Goal: Task Accomplishment & Management: Use online tool/utility

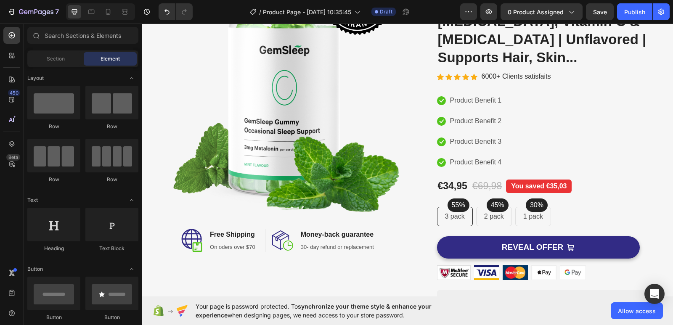
scroll to position [86, 0]
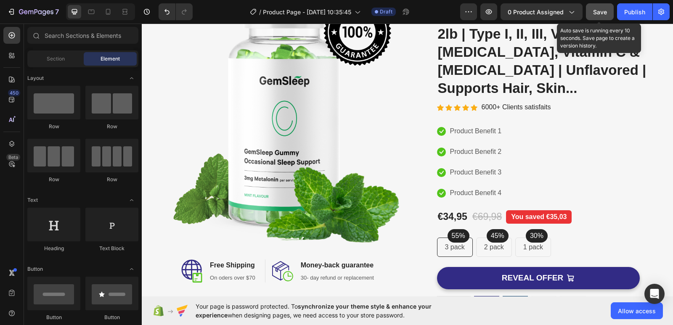
click at [597, 16] on div "Save" at bounding box center [600, 12] width 14 height 9
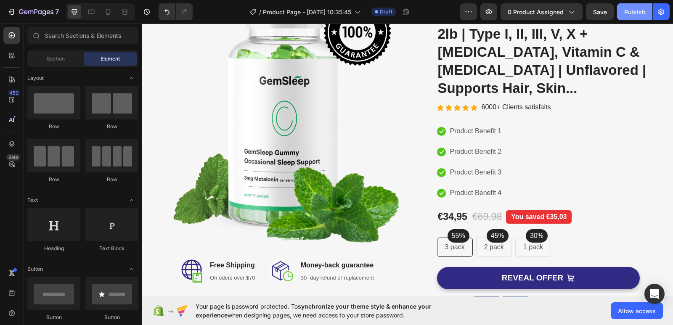
click at [626, 16] on div "Publish" at bounding box center [634, 12] width 21 height 9
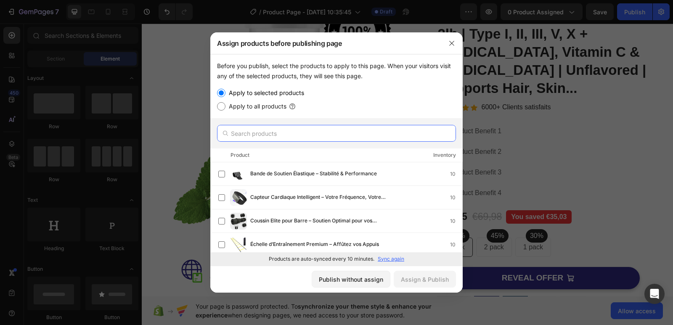
click at [278, 134] on input "text" at bounding box center [336, 133] width 239 height 17
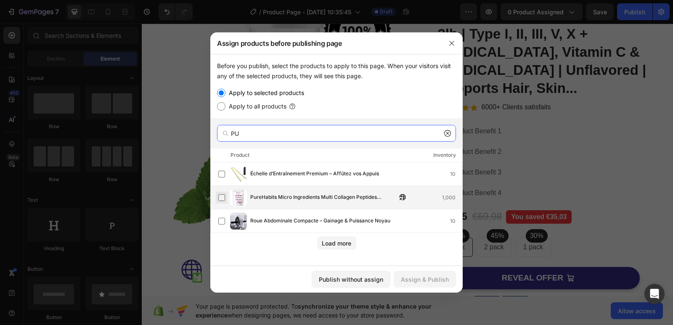
type input "PU"
click at [223, 196] on label at bounding box center [221, 197] width 7 height 7
click at [418, 281] on div "Assign & Publish" at bounding box center [425, 279] width 48 height 9
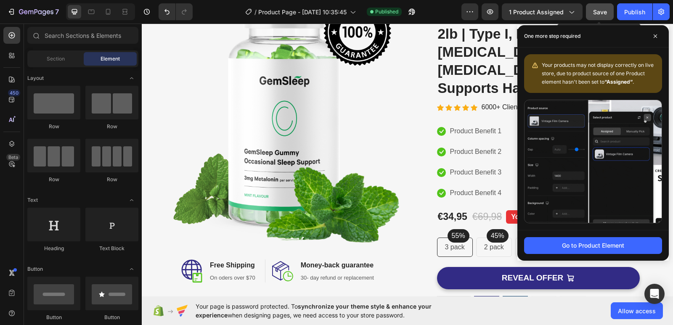
click at [598, 12] on span "Save" at bounding box center [600, 11] width 14 height 7
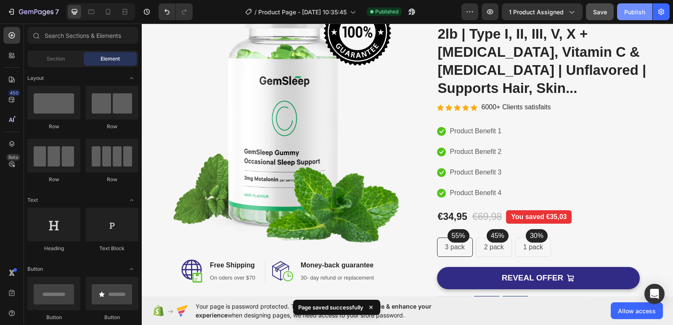
click at [632, 13] on div "Publish" at bounding box center [634, 12] width 21 height 9
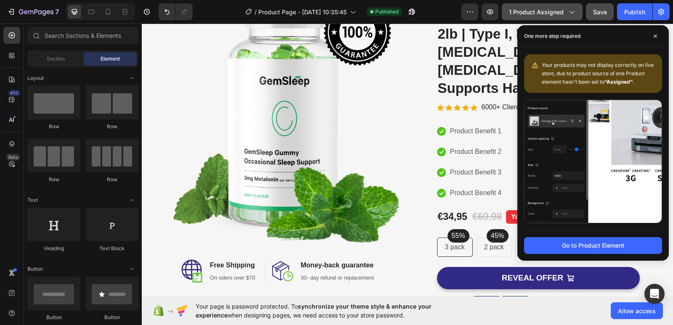
click at [571, 13] on icon "button" at bounding box center [572, 12] width 5 height 3
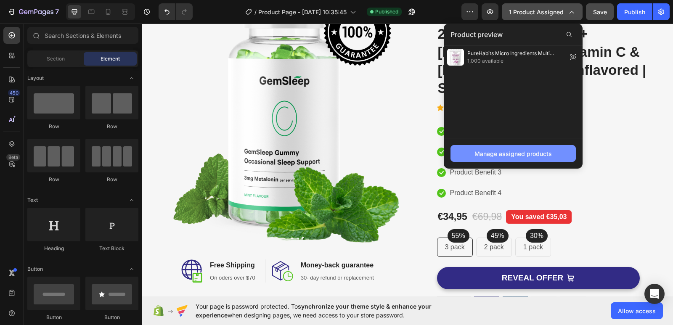
click at [518, 156] on div "Manage assigned products" at bounding box center [513, 153] width 77 height 9
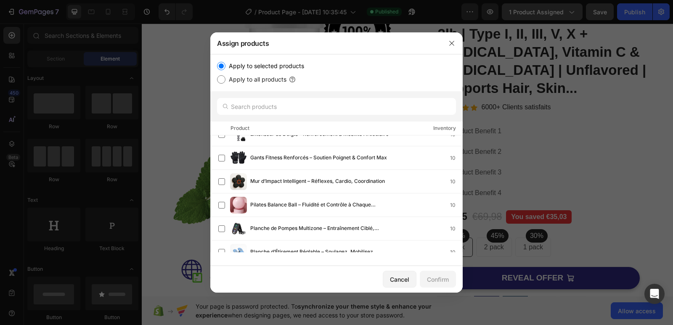
scroll to position [159, 0]
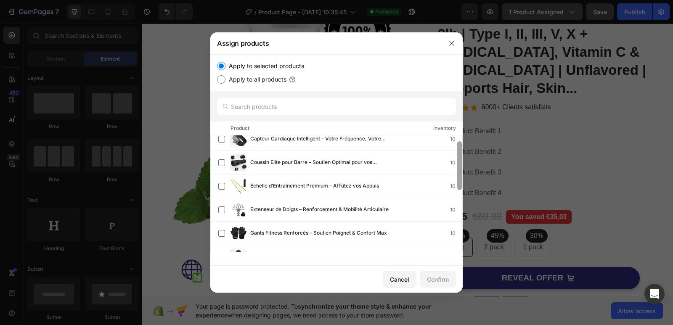
drag, startPoint x: 460, startPoint y: 146, endPoint x: 456, endPoint y: 157, distance: 11.0
click at [456, 157] on div at bounding box center [459, 188] width 6 height 117
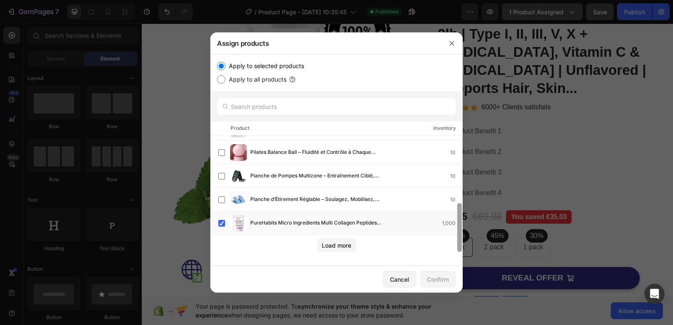
drag, startPoint x: 460, startPoint y: 159, endPoint x: 453, endPoint y: 268, distance: 109.7
click at [453, 268] on div "Assign products Apply to selected products Apply to all products Product Invent…" at bounding box center [336, 162] width 252 height 260
click at [338, 247] on div "Load more" at bounding box center [336, 245] width 29 height 9
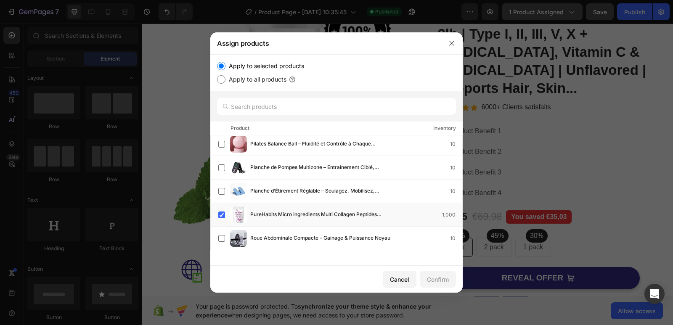
scroll to position [183, 0]
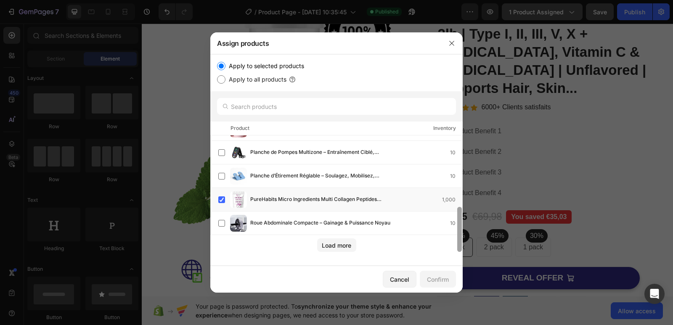
drag, startPoint x: 459, startPoint y: 151, endPoint x: 458, endPoint y: 245, distance: 93.8
click at [458, 245] on div at bounding box center [459, 229] width 5 height 45
click at [230, 200] on div "PureHabits Micro Ingredients Multi Collagen Peptides Powder, 2lb | Type I, II, …" at bounding box center [340, 199] width 244 height 17
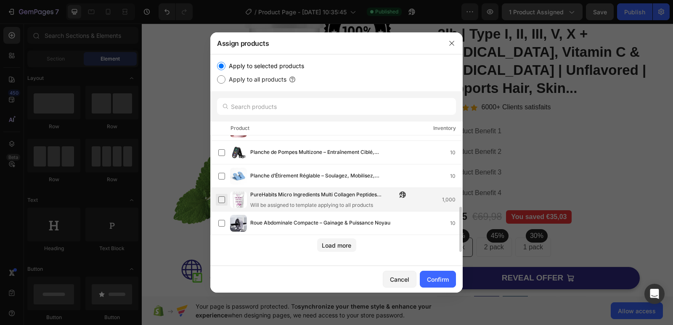
click at [221, 199] on label at bounding box center [221, 199] width 7 height 7
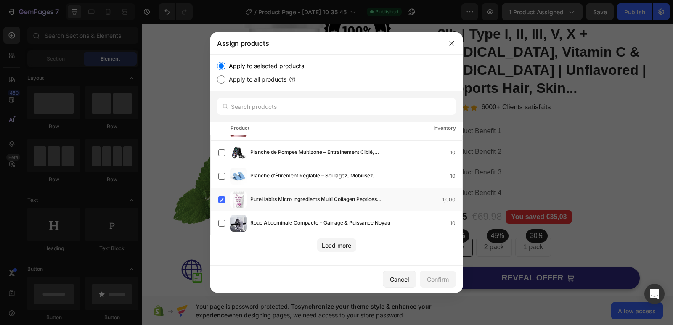
click at [220, 78] on input "Apply to all products" at bounding box center [221, 79] width 8 height 8
radio input "true"
click at [437, 282] on div "Confirm" at bounding box center [438, 279] width 22 height 9
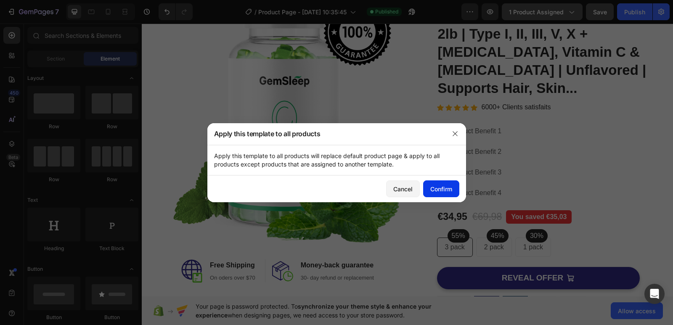
click at [431, 191] on div "Confirm" at bounding box center [441, 189] width 22 height 9
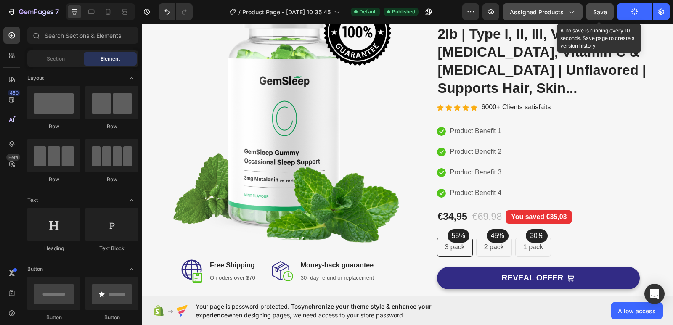
click at [598, 14] on span "Save" at bounding box center [600, 11] width 14 height 7
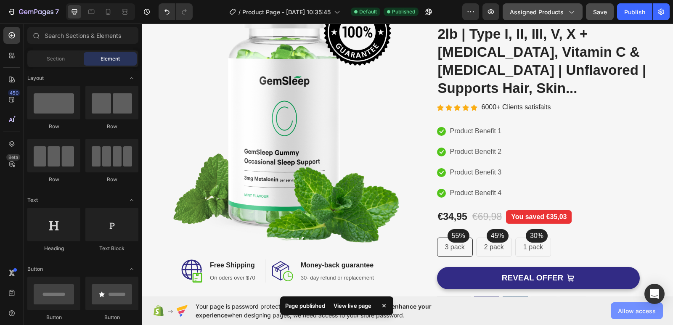
click at [635, 308] on span "Allow access" at bounding box center [637, 311] width 38 height 9
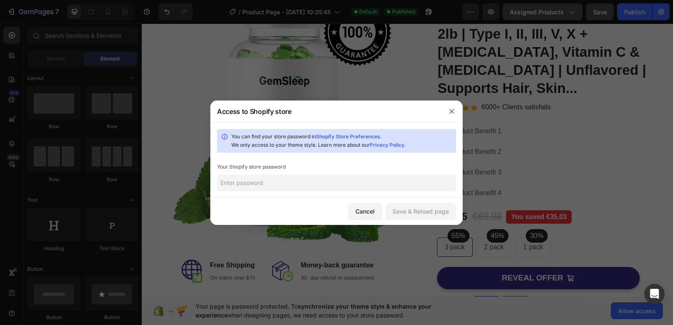
drag, startPoint x: 670, startPoint y: 48, endPoint x: 663, endPoint y: 103, distance: 55.6
click at [663, 103] on div at bounding box center [336, 162] width 673 height 325
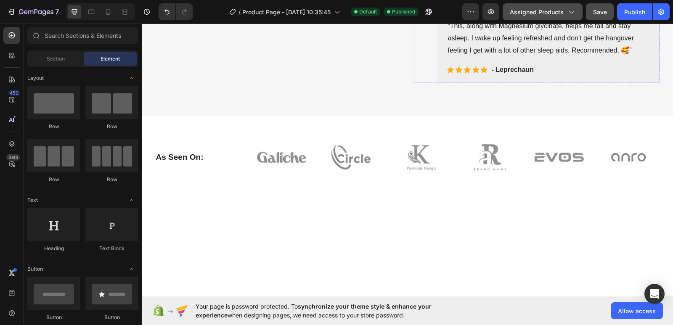
scroll to position [233, 0]
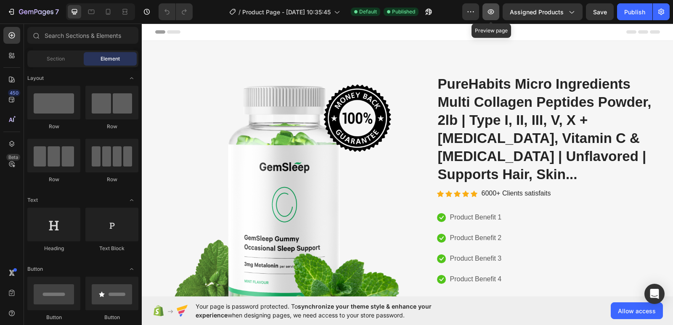
click at [492, 10] on icon "button" at bounding box center [491, 11] width 6 height 5
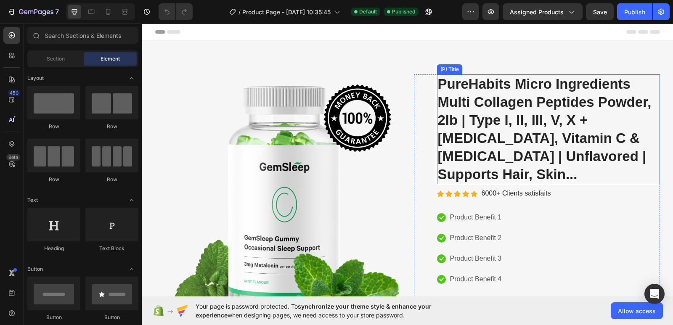
click at [438, 82] on h2 "PureHabits Micro Ingredients Multi Collagen Peptides Powder, 2lb | Type I, II, …" at bounding box center [548, 129] width 223 height 110
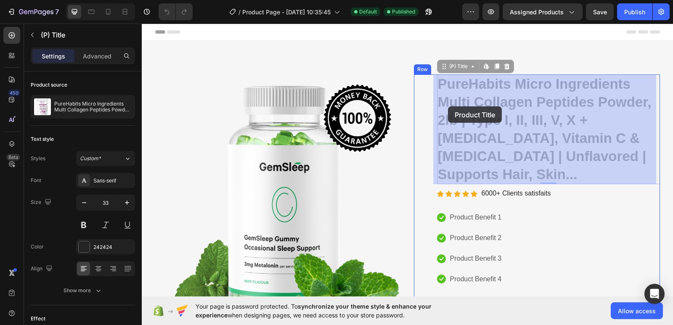
drag, startPoint x: 437, startPoint y: 82, endPoint x: 448, endPoint y: 106, distance: 26.4
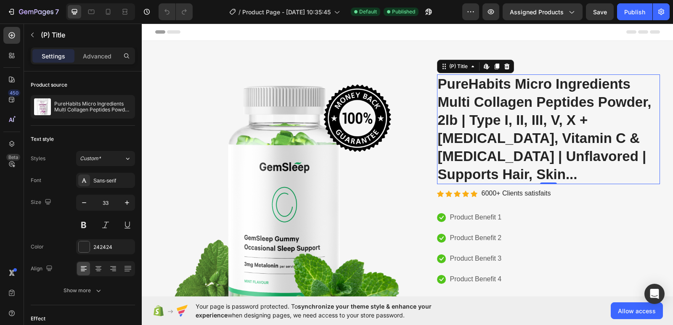
click at [440, 82] on h2 "PureHabits Micro Ingredients Multi Collagen Peptides Powder, 2lb | Type I, II, …" at bounding box center [548, 129] width 223 height 110
